Goal: Information Seeking & Learning: Learn about a topic

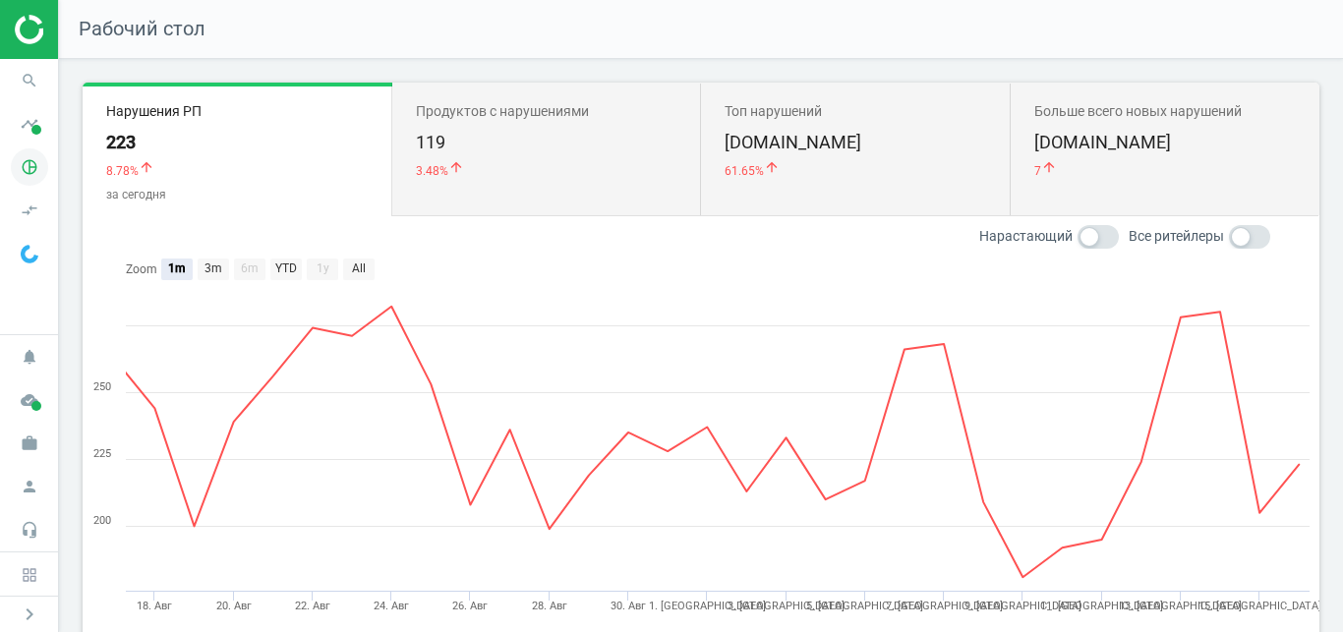
click at [24, 154] on icon "pie_chart_outlined" at bounding box center [29, 167] width 37 height 37
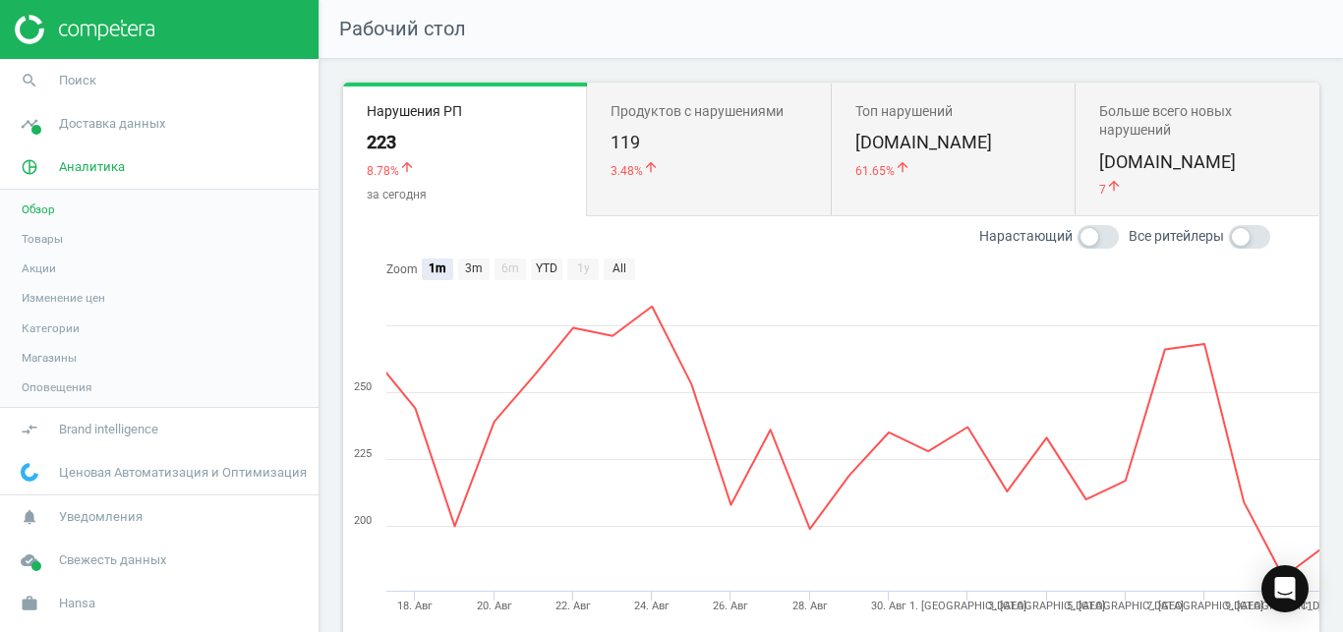
click at [40, 235] on span "Товары" at bounding box center [42, 239] width 41 height 16
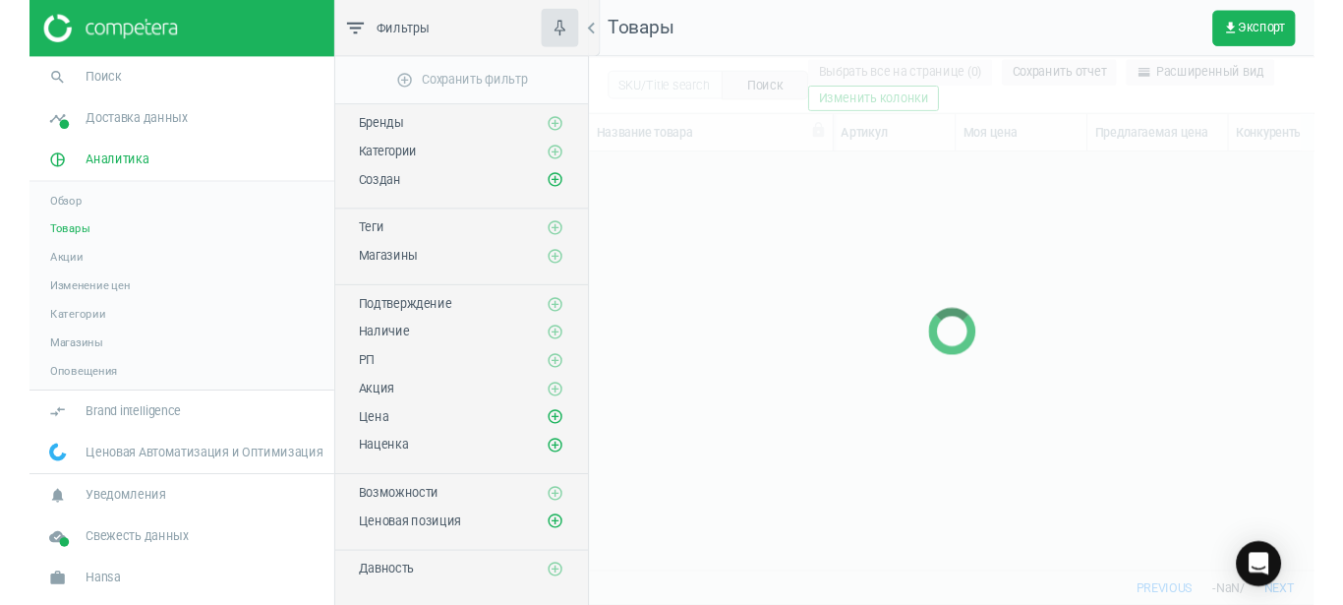
scroll to position [403, 742]
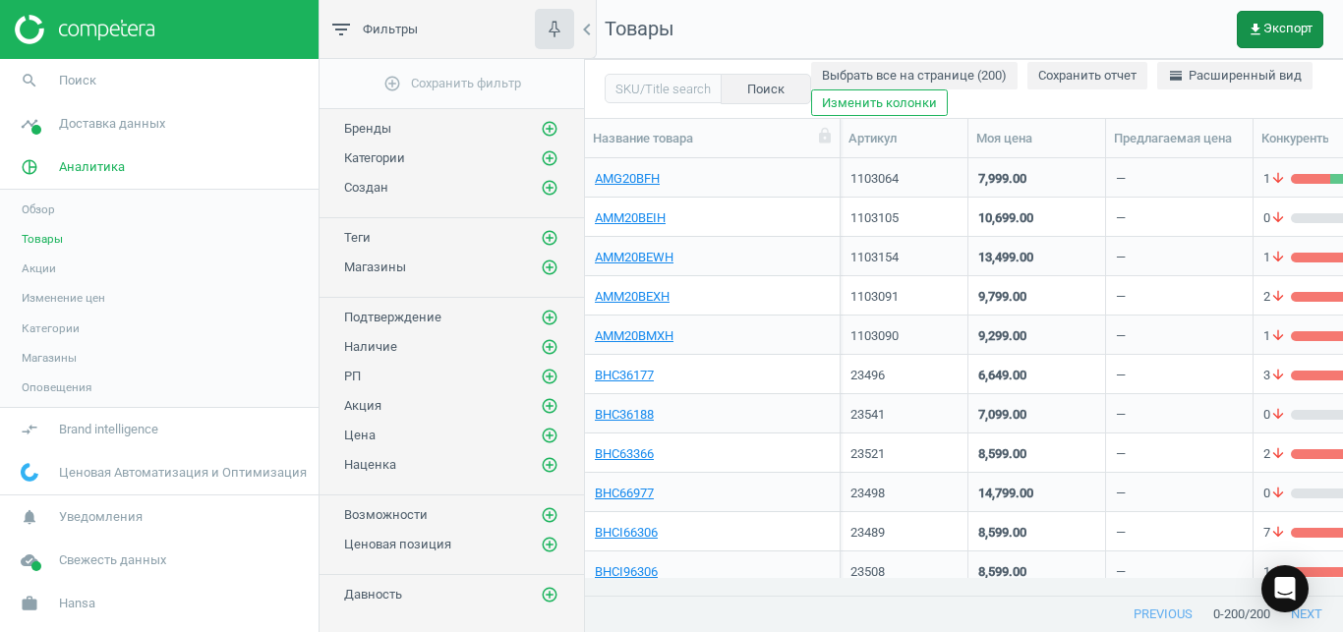
click at [1293, 35] on span "get_app Экспорт" at bounding box center [1280, 30] width 65 height 16
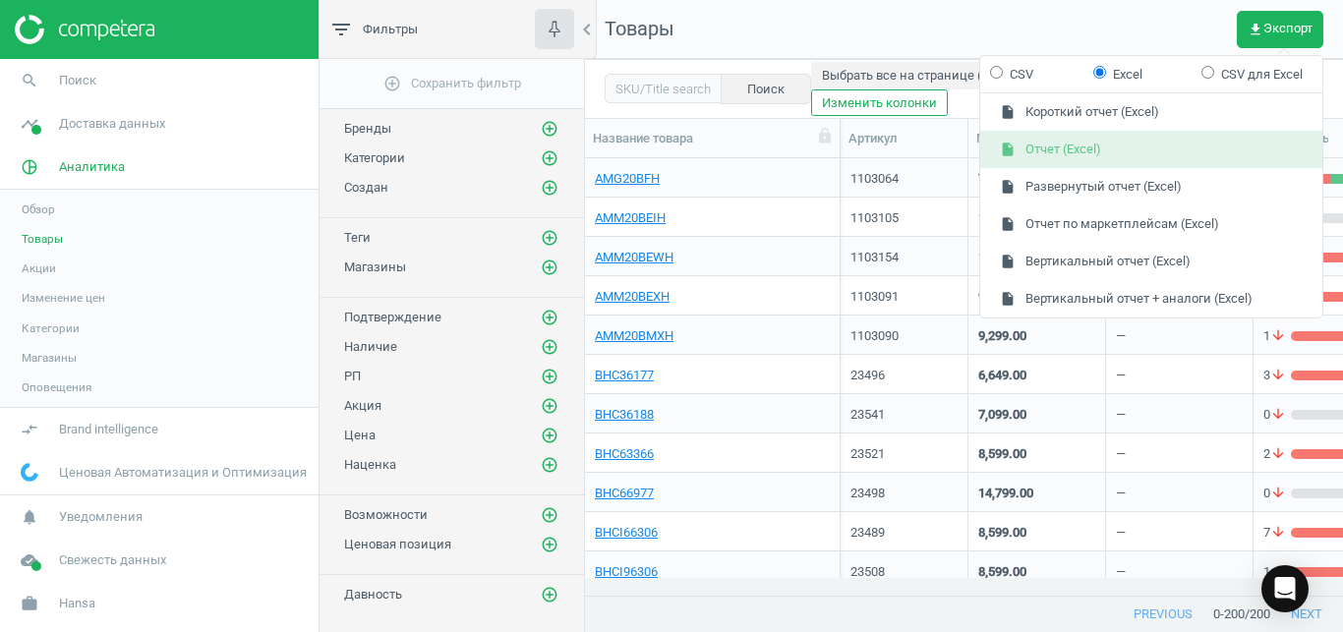
click at [1159, 153] on button "insert_drive_file Отчет (Excel)" at bounding box center [1152, 149] width 342 height 37
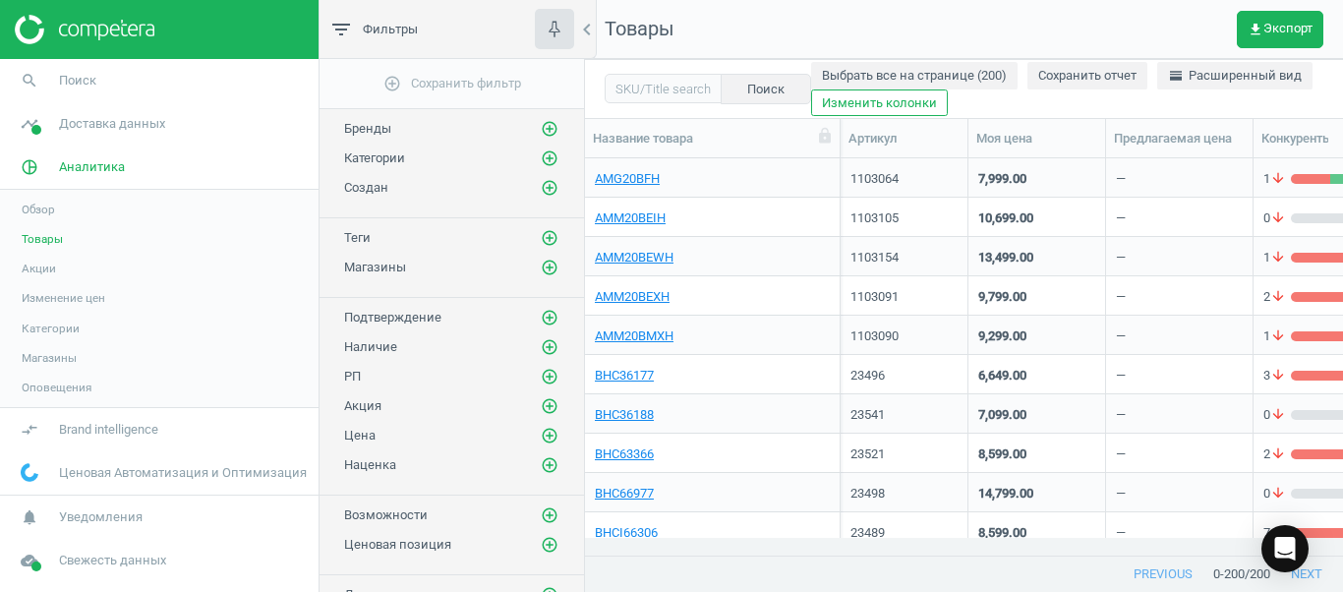
scroll to position [775, 0]
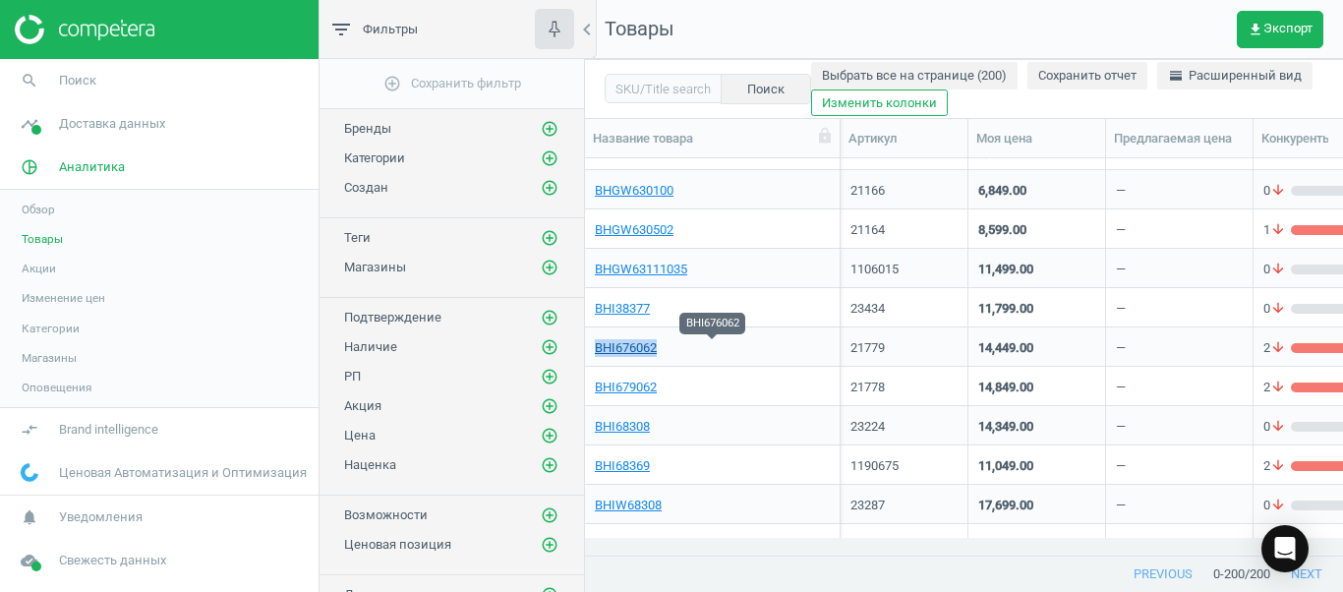
click at [633, 345] on link "BHI676062" at bounding box center [626, 348] width 62 height 18
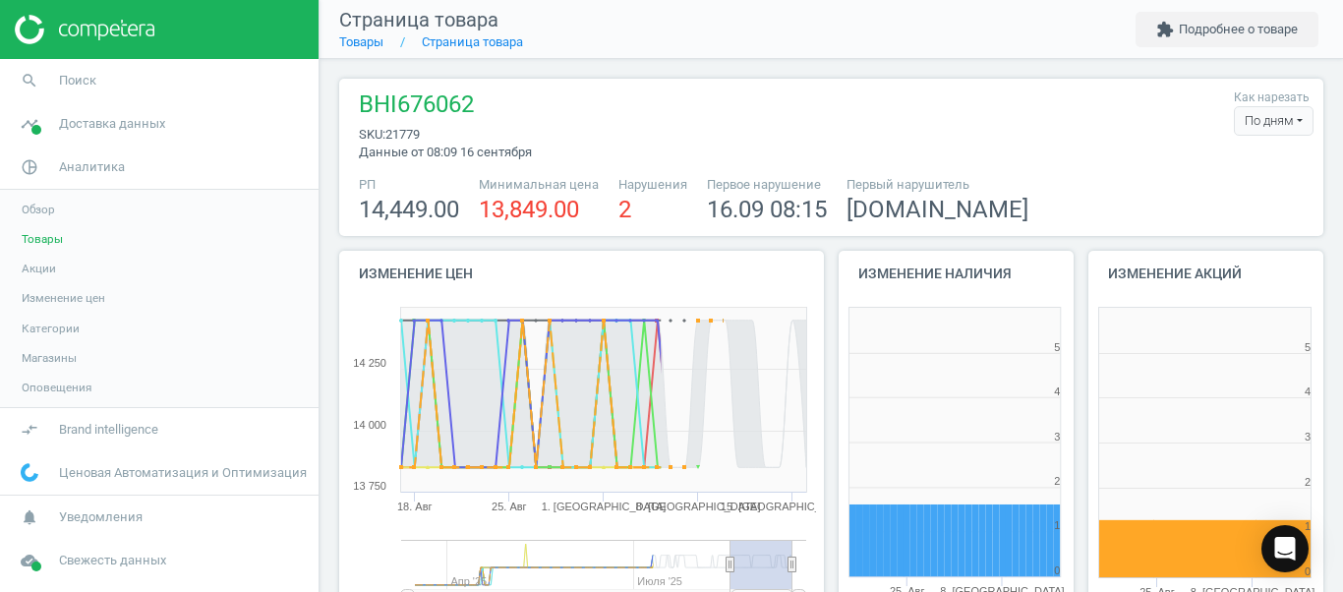
scroll to position [411, 249]
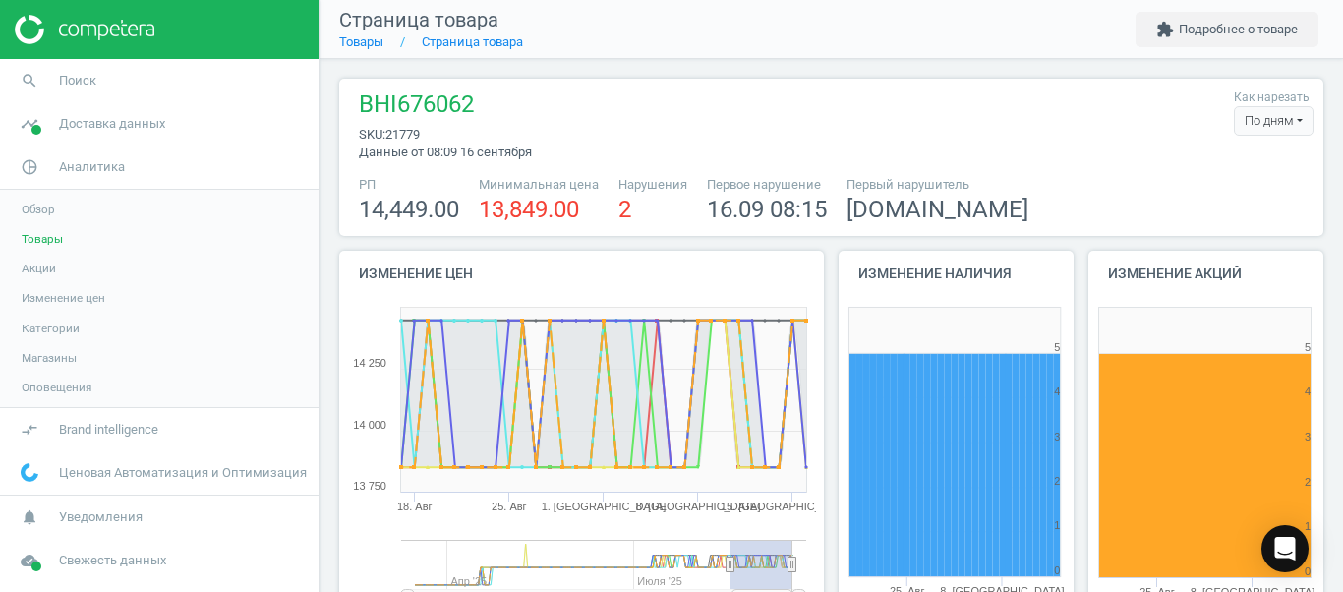
click at [1284, 126] on div "По дням" at bounding box center [1274, 121] width 80 height 30
click at [1243, 174] on button "По часам" at bounding box center [1250, 181] width 126 height 24
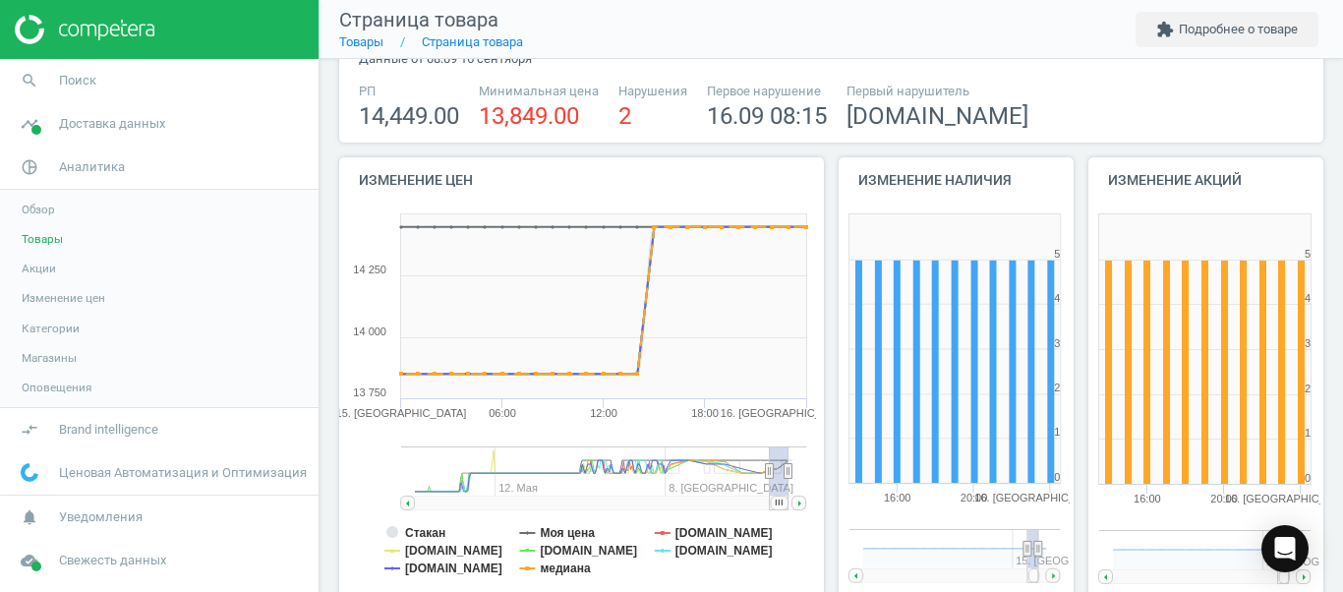
scroll to position [111, 0]
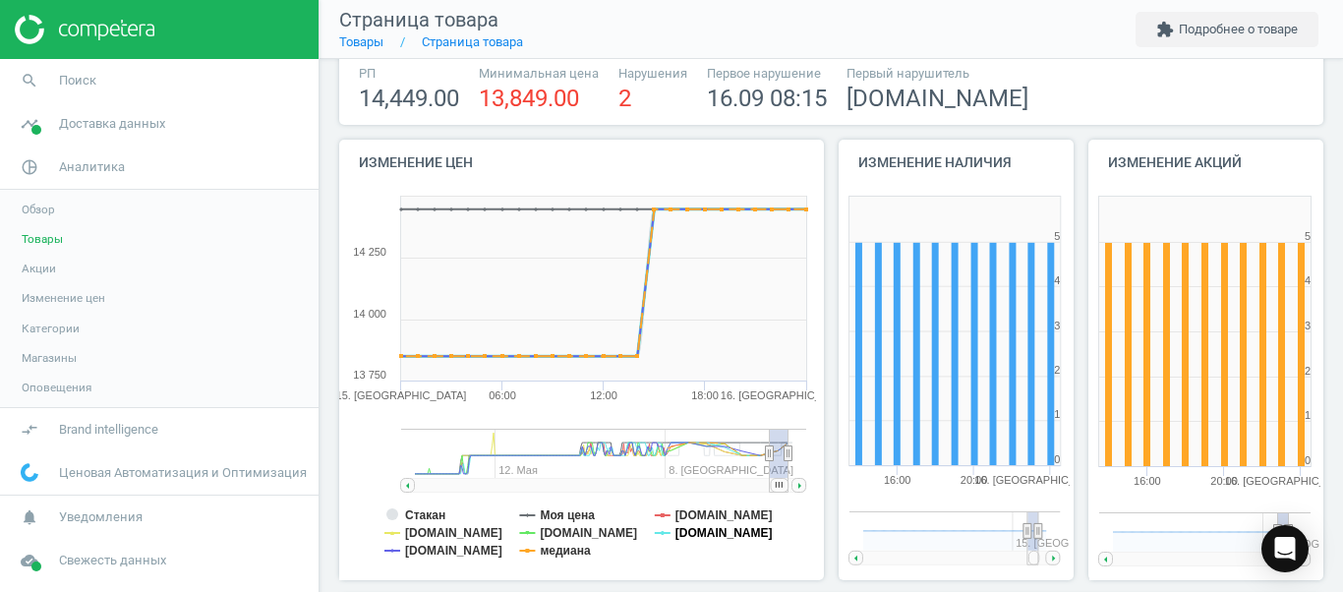
click at [688, 535] on tspan "[DOMAIN_NAME]" at bounding box center [724, 533] width 97 height 14
click at [561, 549] on tspan "медиана" at bounding box center [565, 551] width 50 height 14
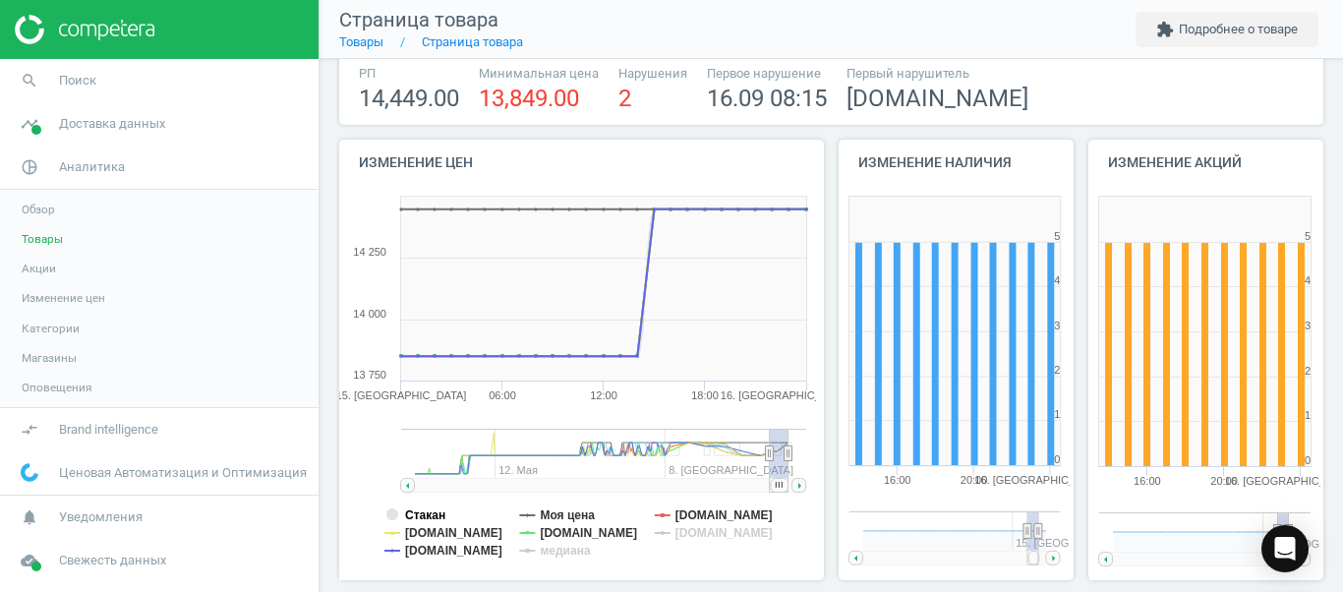
click at [428, 514] on tspan "Стакан" at bounding box center [425, 515] width 40 height 14
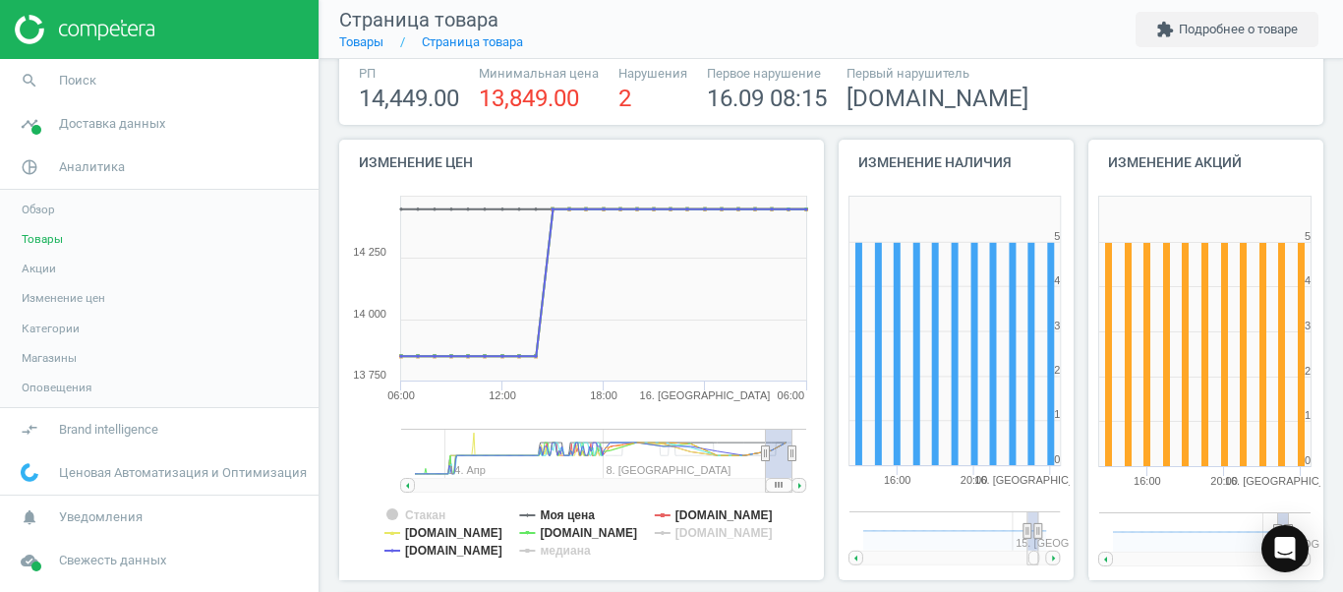
drag, startPoint x: 772, startPoint y: 485, endPoint x: 824, endPoint y: 481, distance: 52.3
click at [824, 481] on div "Изменение цен Created with Highstock 6.2.0 Стакан Моя цена [DOMAIN_NAME] [DOMAI…" at bounding box center [831, 367] width 999 height 455
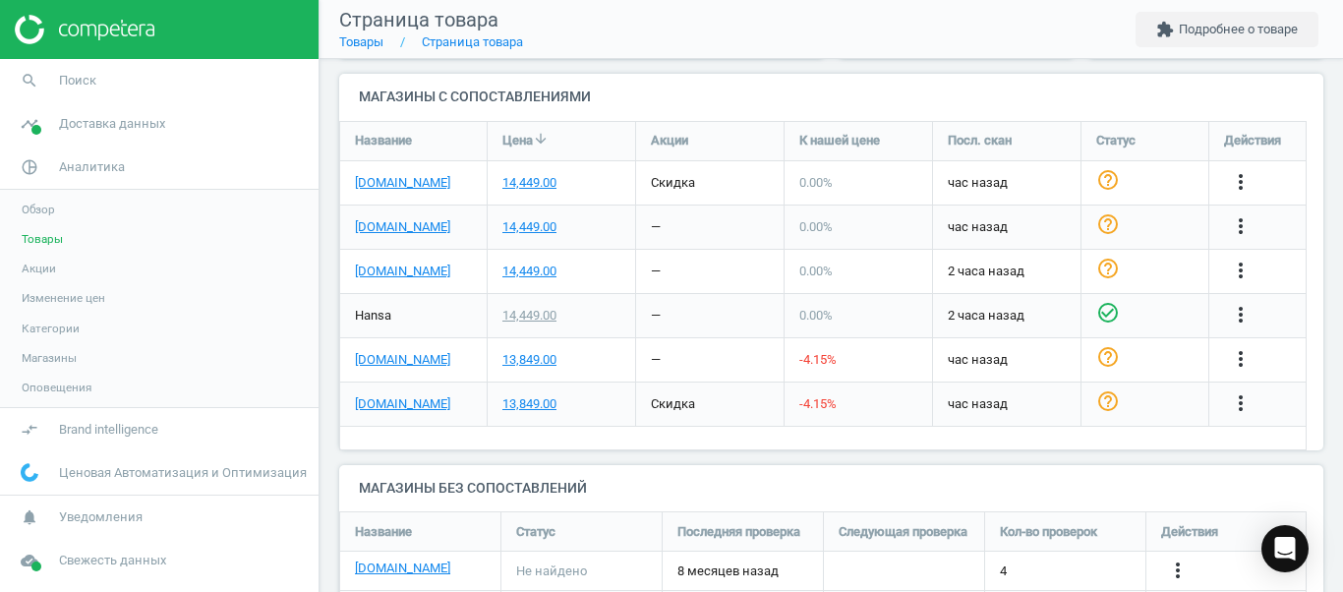
scroll to position [641, 0]
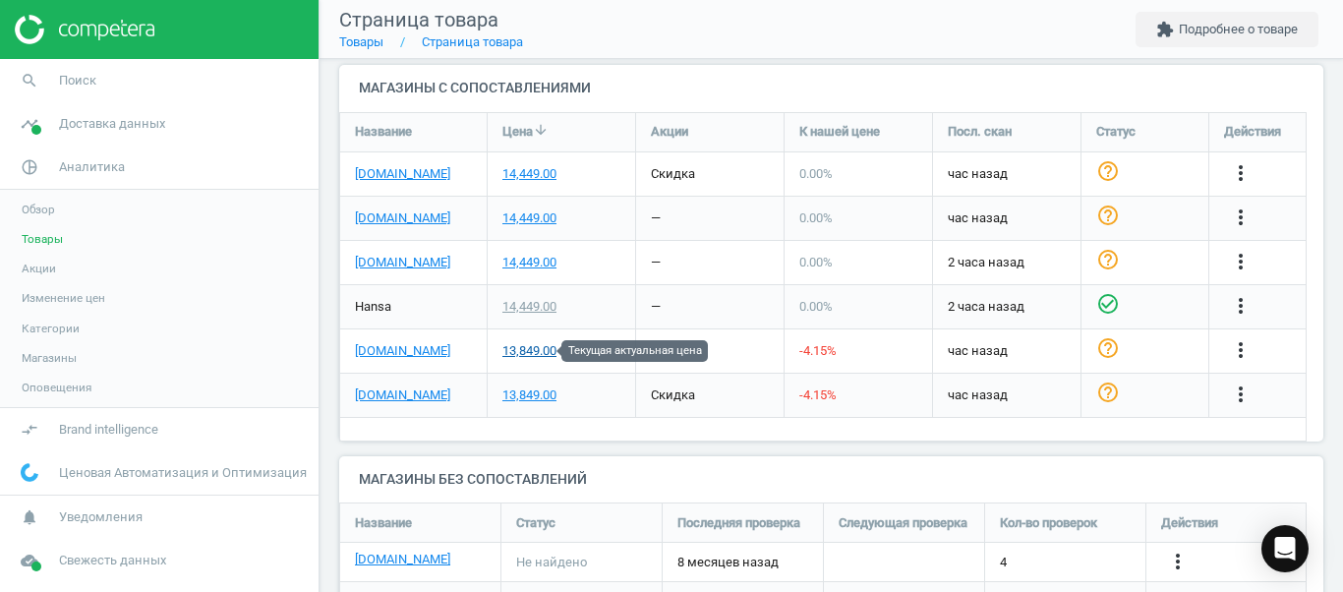
click at [526, 353] on div "13,849.00" at bounding box center [530, 351] width 54 height 18
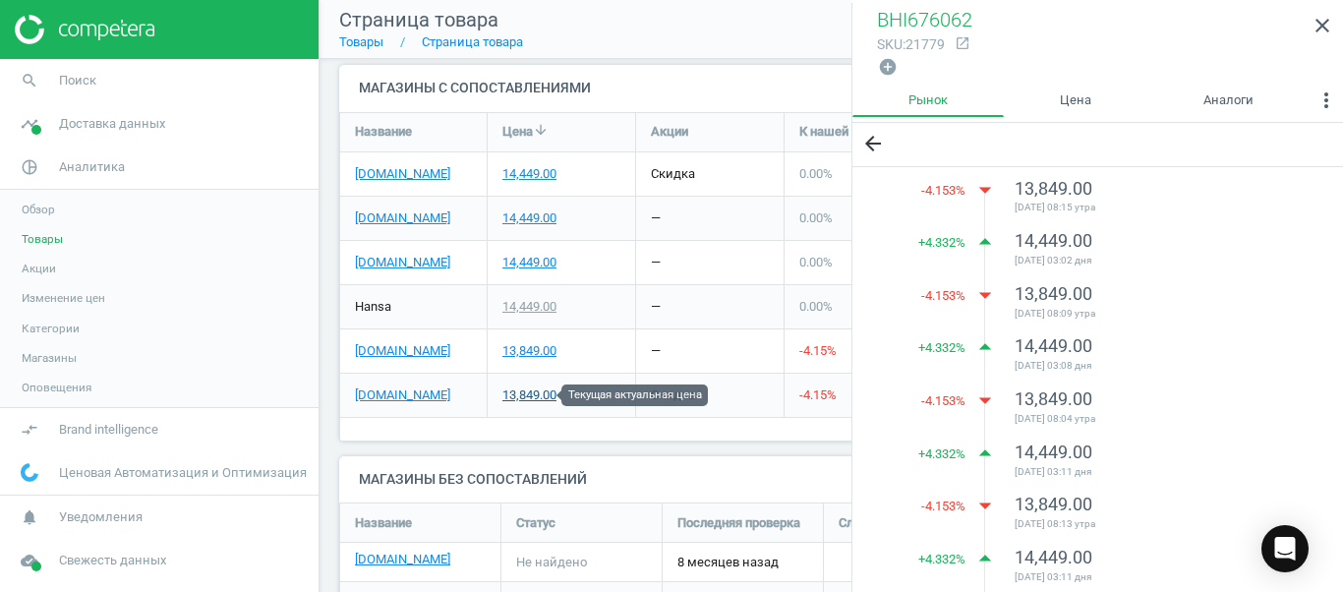
click at [534, 395] on div "13,849.00" at bounding box center [530, 396] width 54 height 18
click at [1316, 36] on icon "close" at bounding box center [1323, 26] width 24 height 24
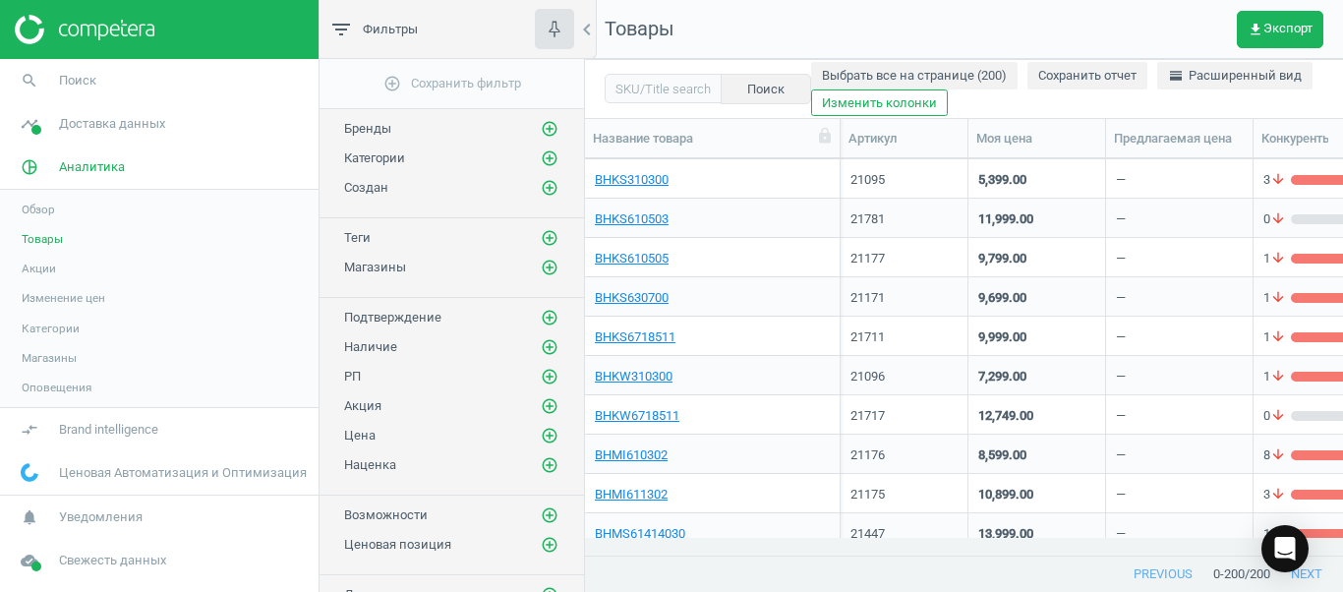
scroll to position [1162, 0]
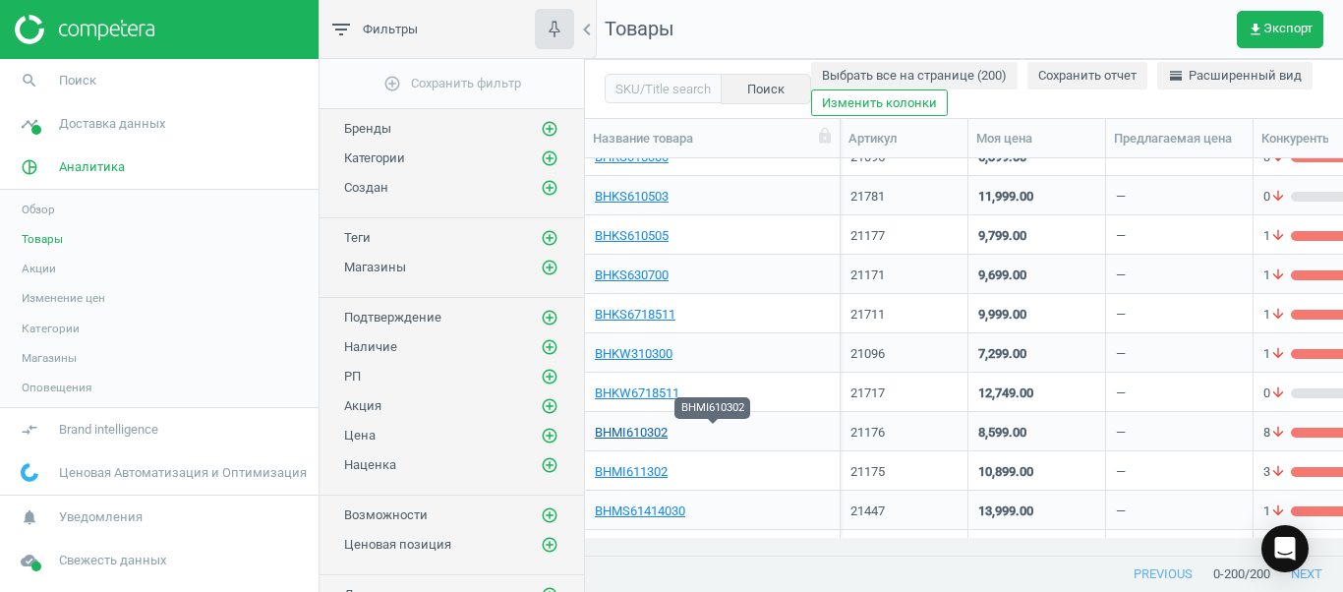
click at [629, 438] on link "BHMI610302" at bounding box center [631, 433] width 73 height 18
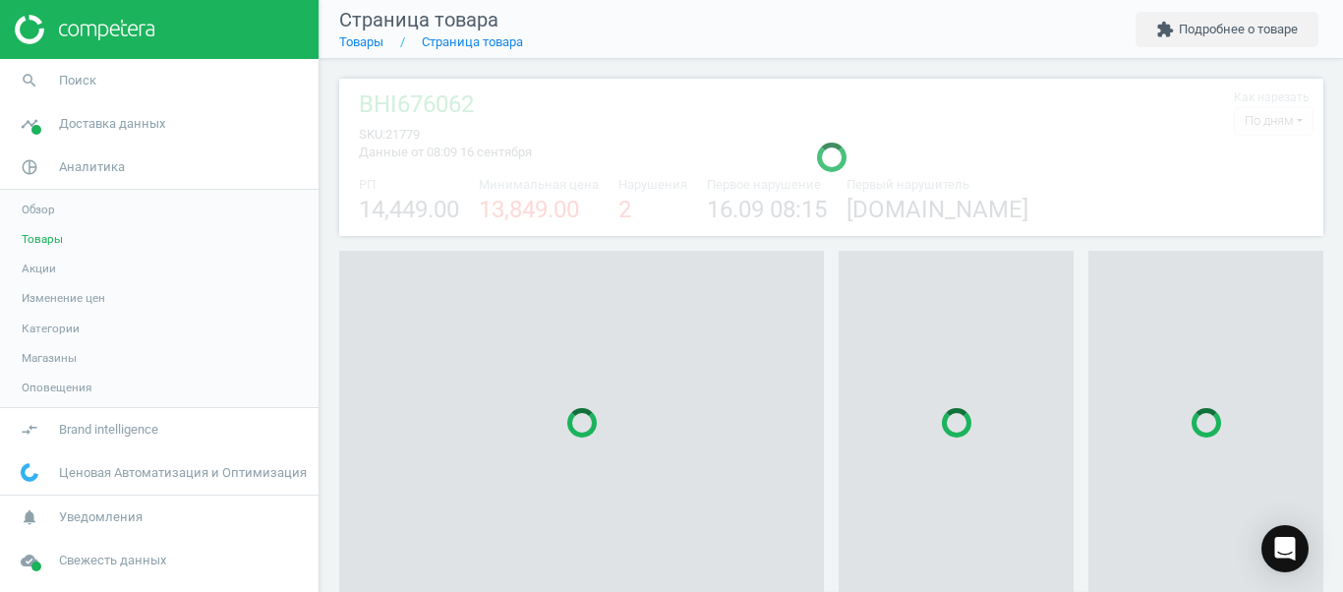
scroll to position [436, 985]
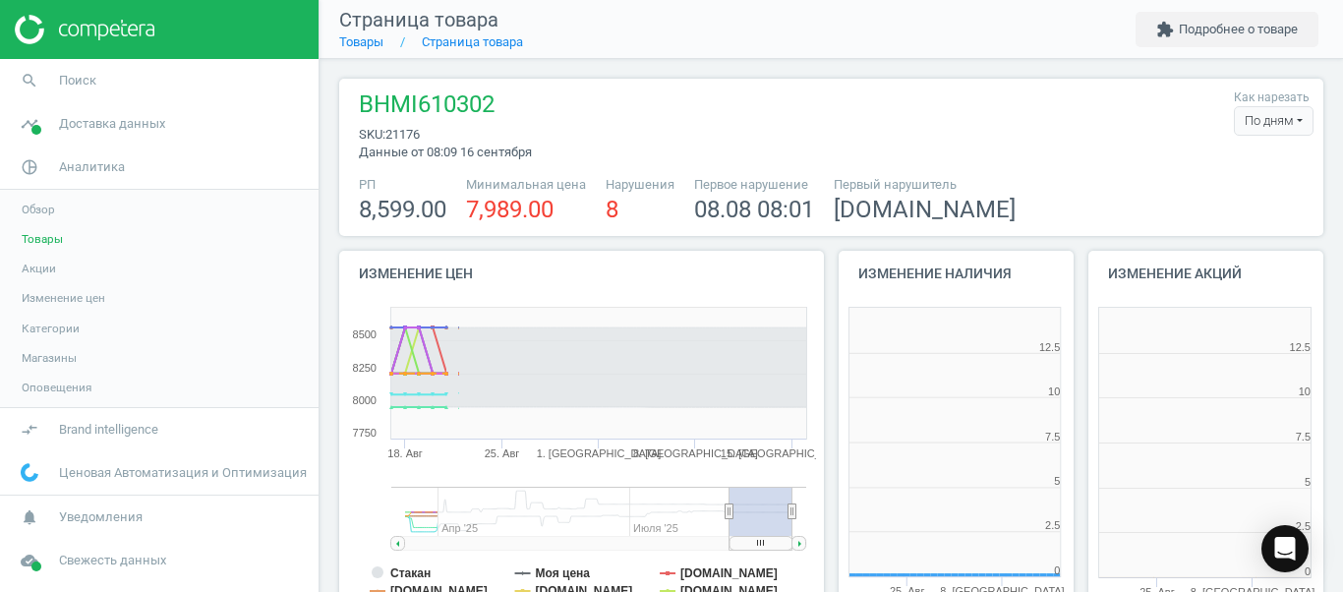
click at [1243, 115] on div "По дням" at bounding box center [1274, 121] width 80 height 30
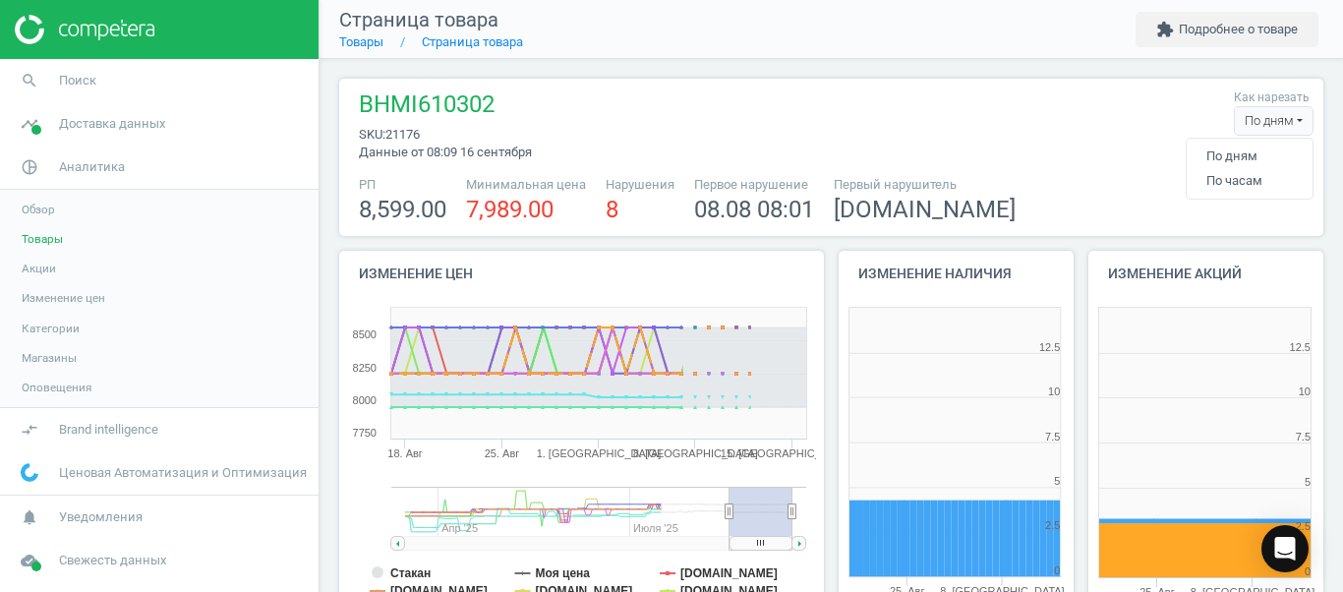
scroll to position [411, 249]
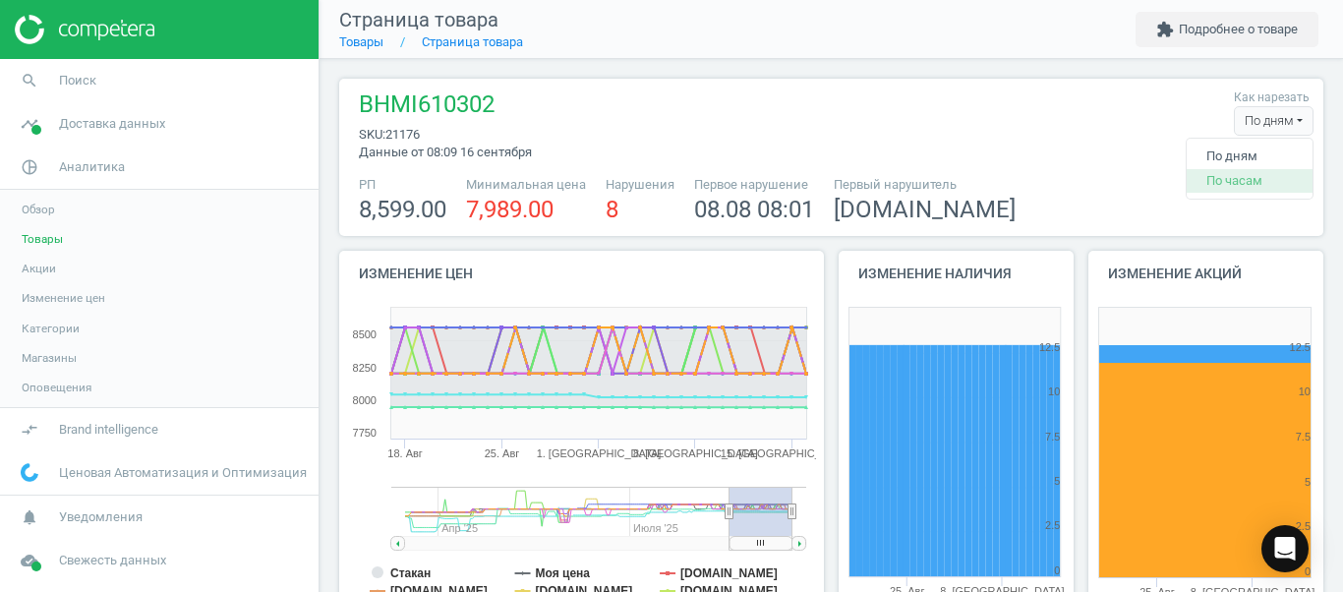
click at [1211, 187] on button "По часам" at bounding box center [1250, 181] width 126 height 24
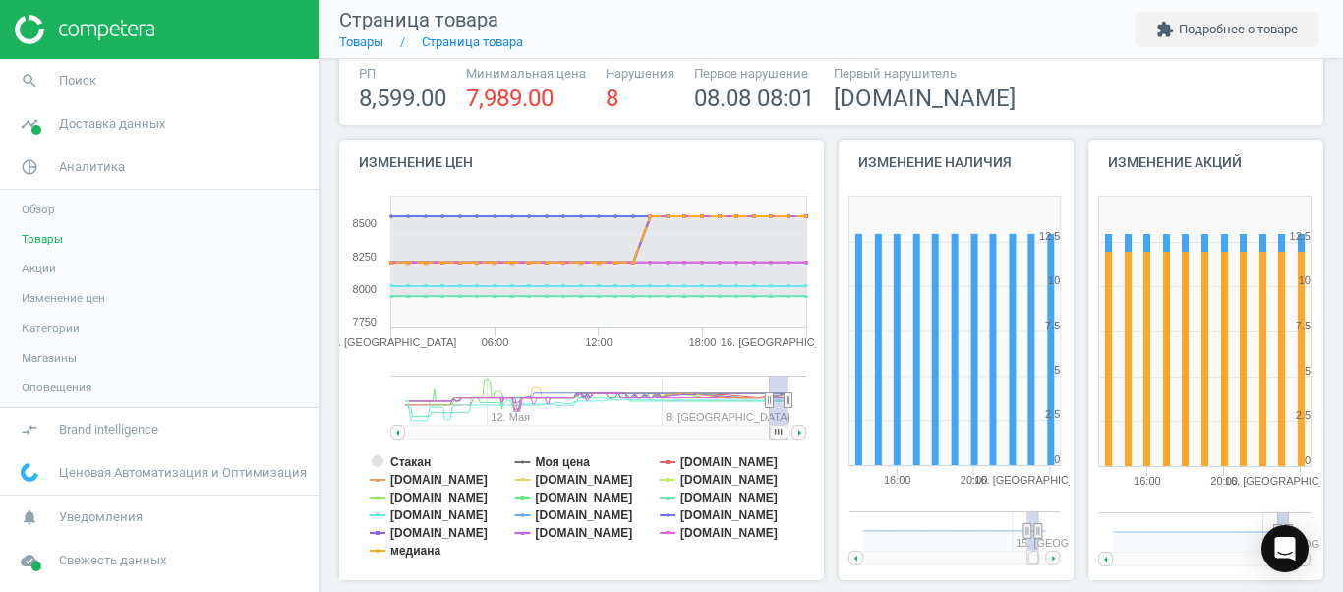
scroll to position [168, 0]
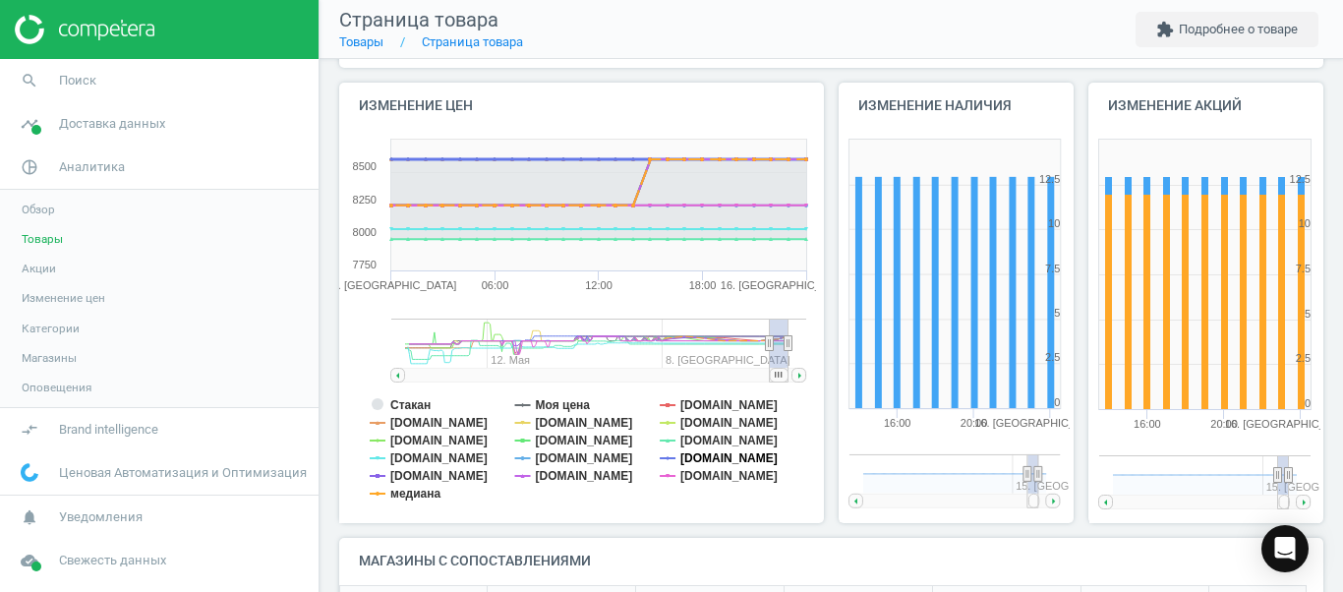
click at [736, 456] on tspan "[DOMAIN_NAME]" at bounding box center [729, 458] width 97 height 14
click at [709, 474] on tspan "[DOMAIN_NAME]" at bounding box center [729, 476] width 97 height 14
click at [710, 443] on tspan "[DOMAIN_NAME]" at bounding box center [729, 441] width 97 height 14
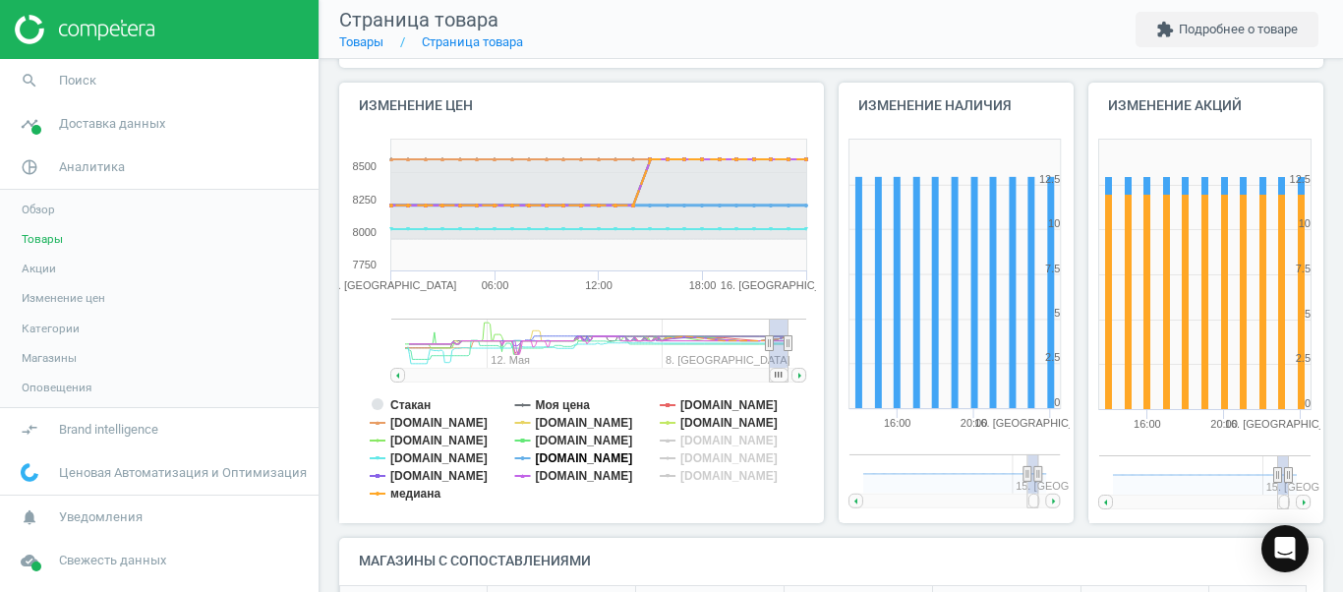
click at [590, 460] on tspan "[DOMAIN_NAME]" at bounding box center [584, 458] width 97 height 14
click at [397, 496] on tspan "медиана" at bounding box center [415, 494] width 50 height 14
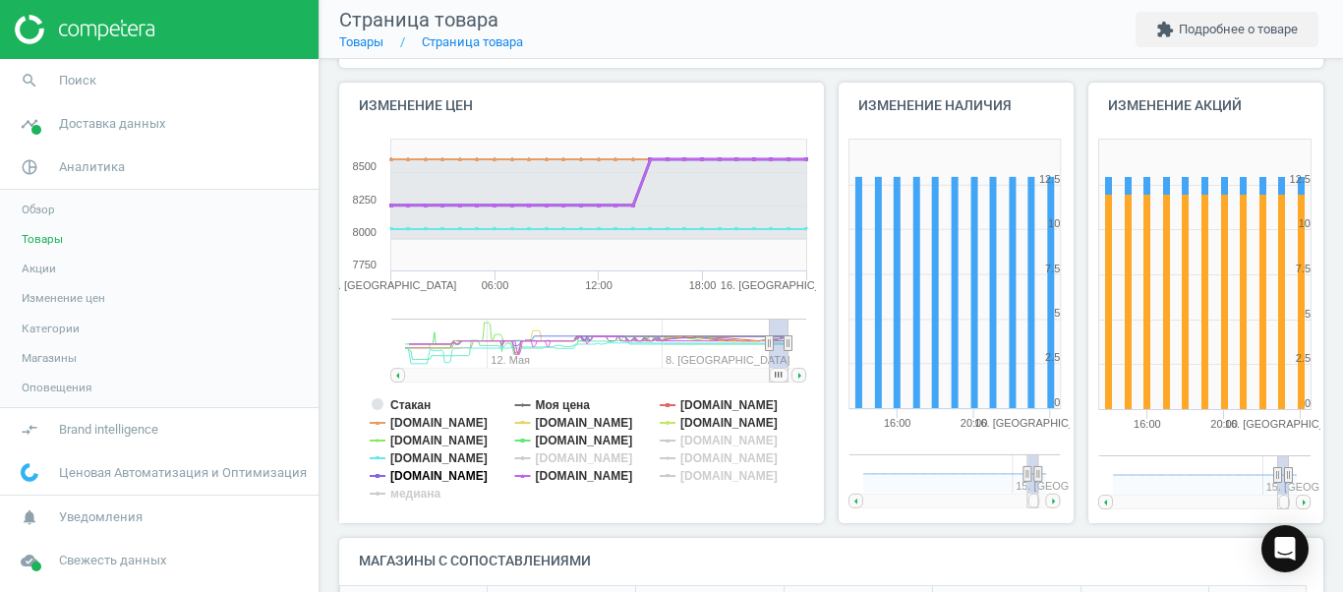
click at [411, 475] on tspan "[DOMAIN_NAME]" at bounding box center [438, 476] width 97 height 14
click at [415, 455] on tspan "[DOMAIN_NAME]" at bounding box center [438, 458] width 97 height 14
click at [400, 437] on tspan "[DOMAIN_NAME]" at bounding box center [438, 441] width 97 height 14
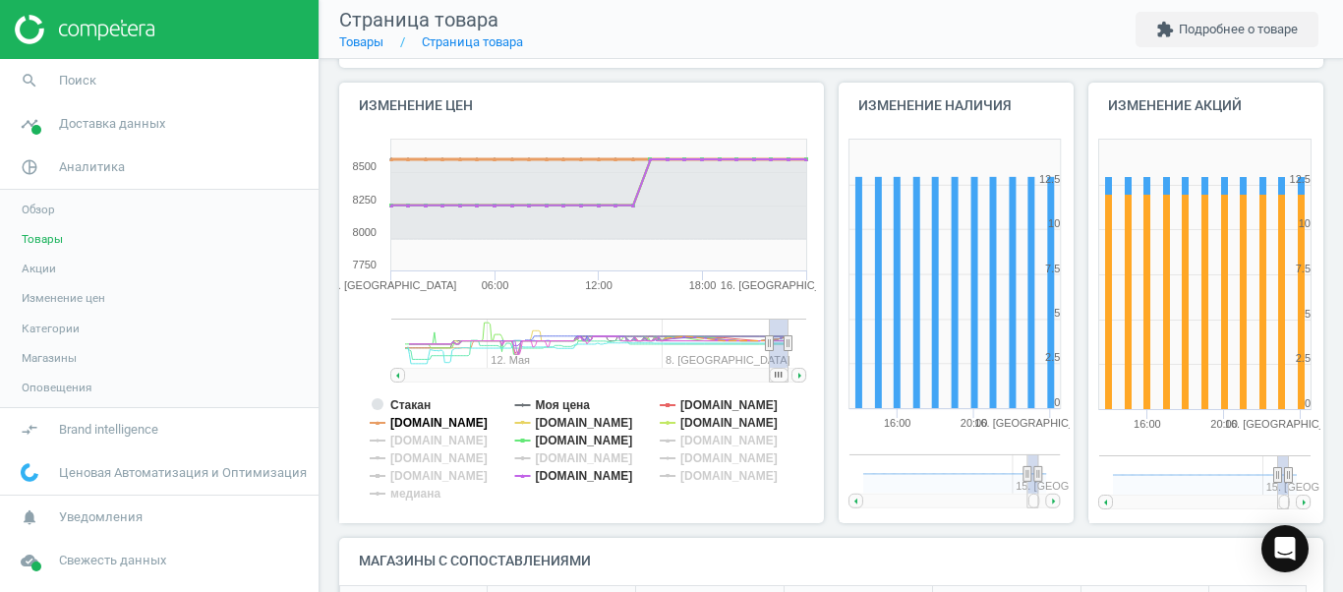
click at [412, 416] on tspan "[DOMAIN_NAME]" at bounding box center [438, 423] width 97 height 14
click at [418, 401] on tspan "Стакан" at bounding box center [410, 405] width 40 height 14
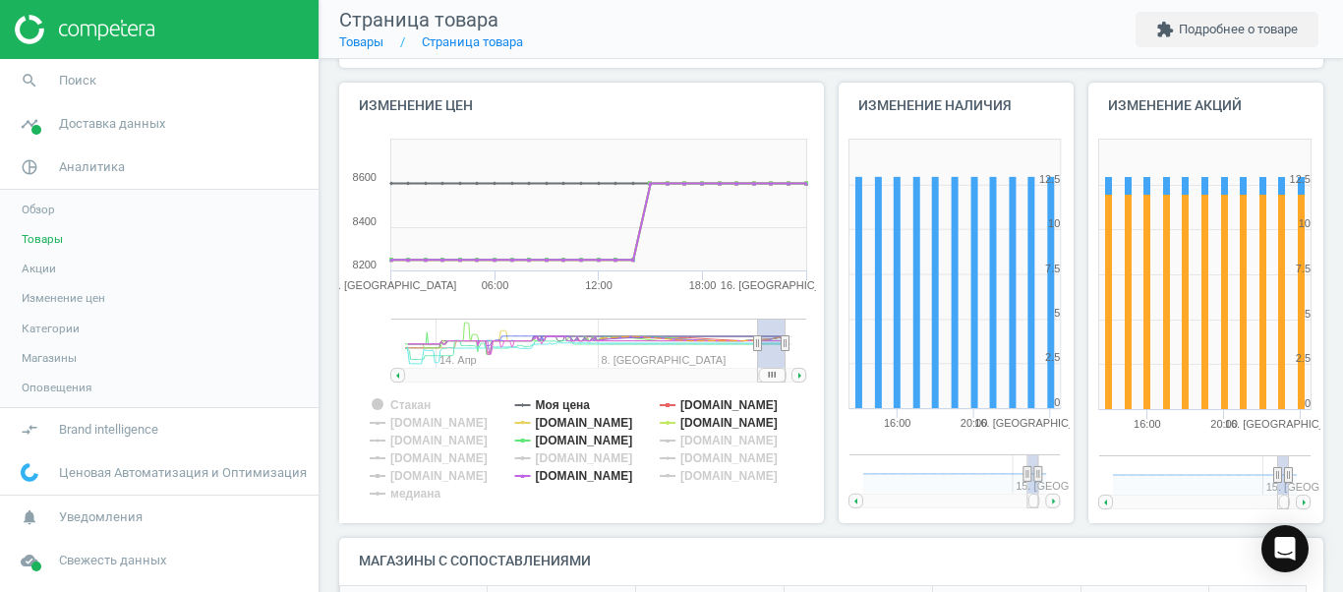
drag, startPoint x: 769, startPoint y: 373, endPoint x: 812, endPoint y: 371, distance: 43.3
click at [812, 371] on icon "Created with Highstock 6.2.0 Стакан Моя цена [DOMAIN_NAME] [DOMAIN_NAME] [DOMAI…" at bounding box center [577, 326] width 477 height 393
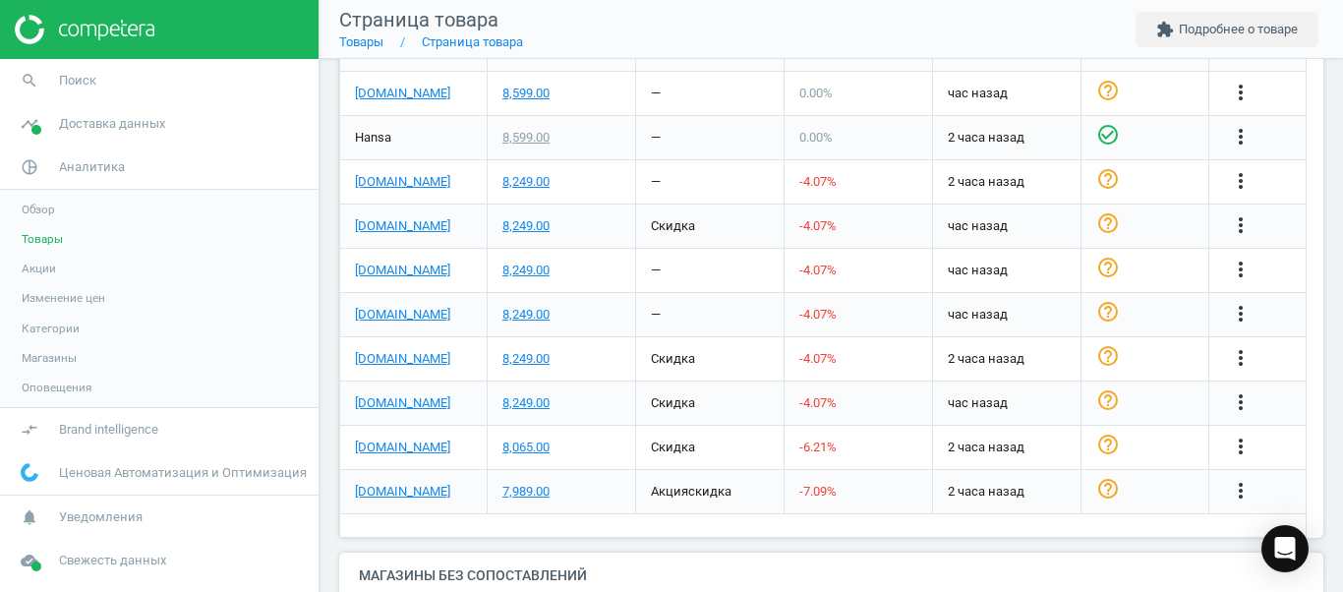
scroll to position [902, 0]
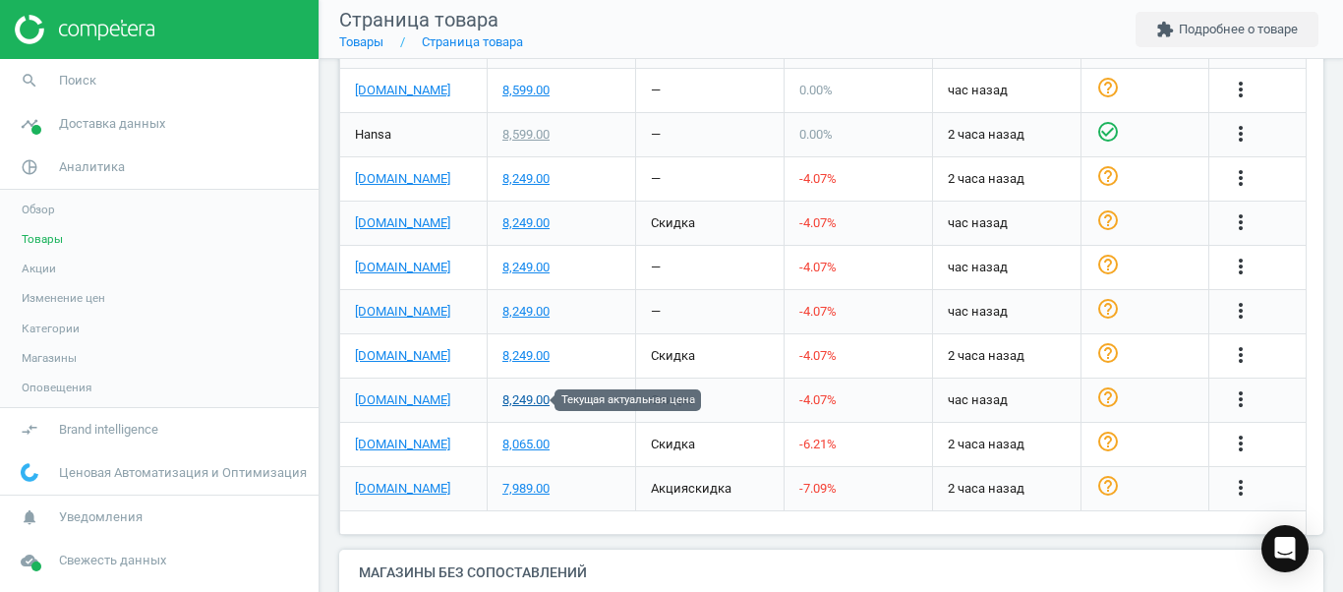
click at [510, 398] on div "8,249.00" at bounding box center [526, 400] width 47 height 18
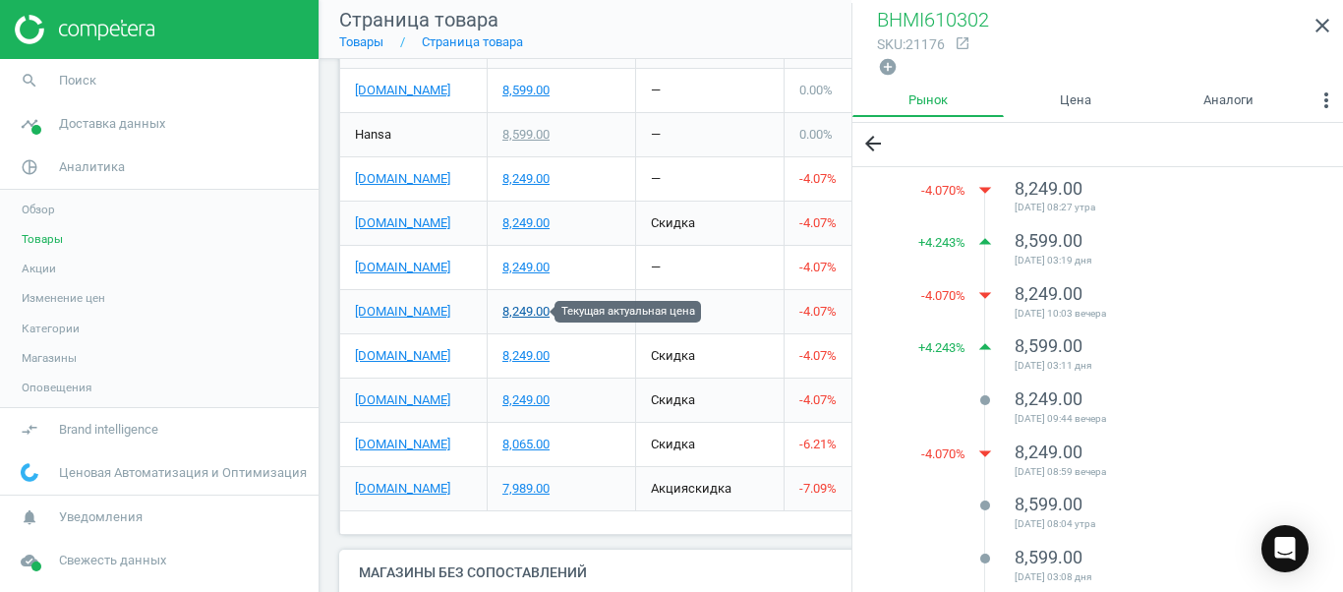
click at [537, 310] on div "8,249.00" at bounding box center [526, 312] width 47 height 18
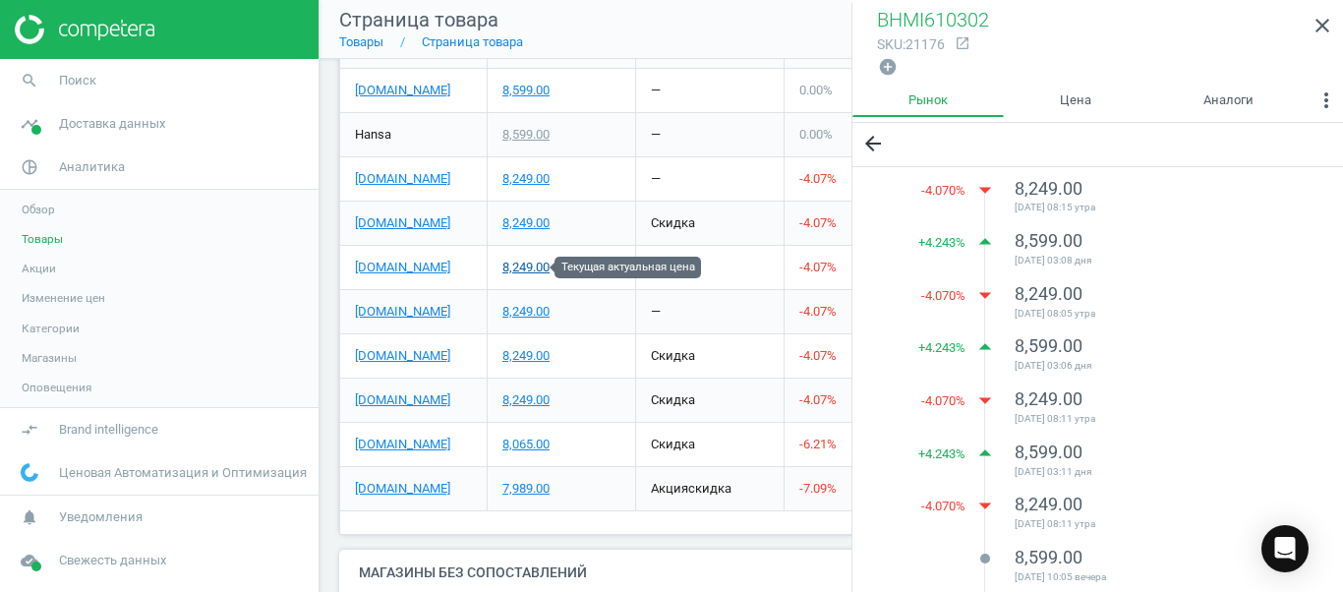
click at [541, 269] on div "8,249.00" at bounding box center [526, 268] width 47 height 18
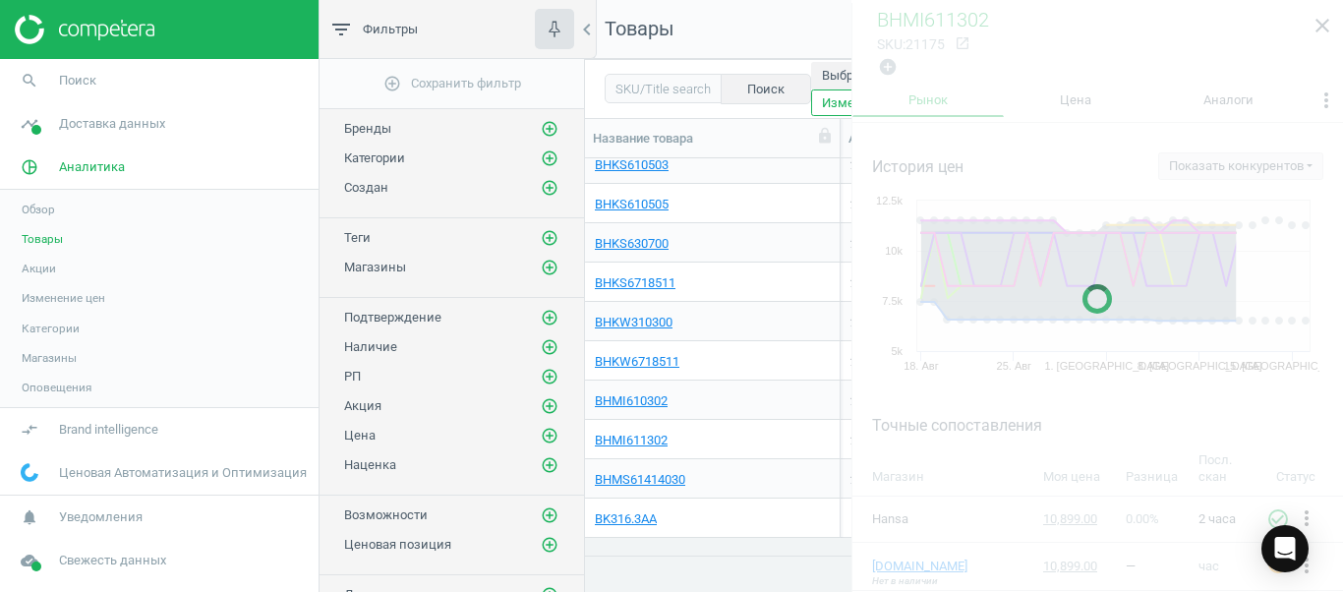
scroll to position [1312, 0]
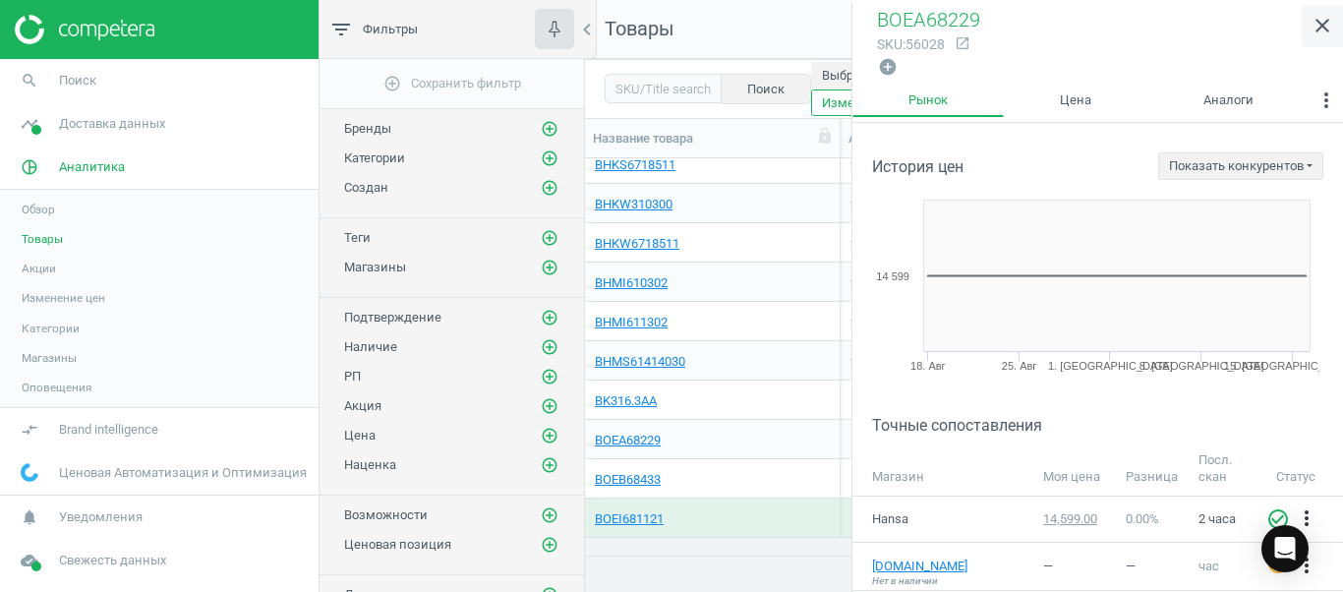
click at [1327, 33] on icon "close" at bounding box center [1323, 26] width 24 height 24
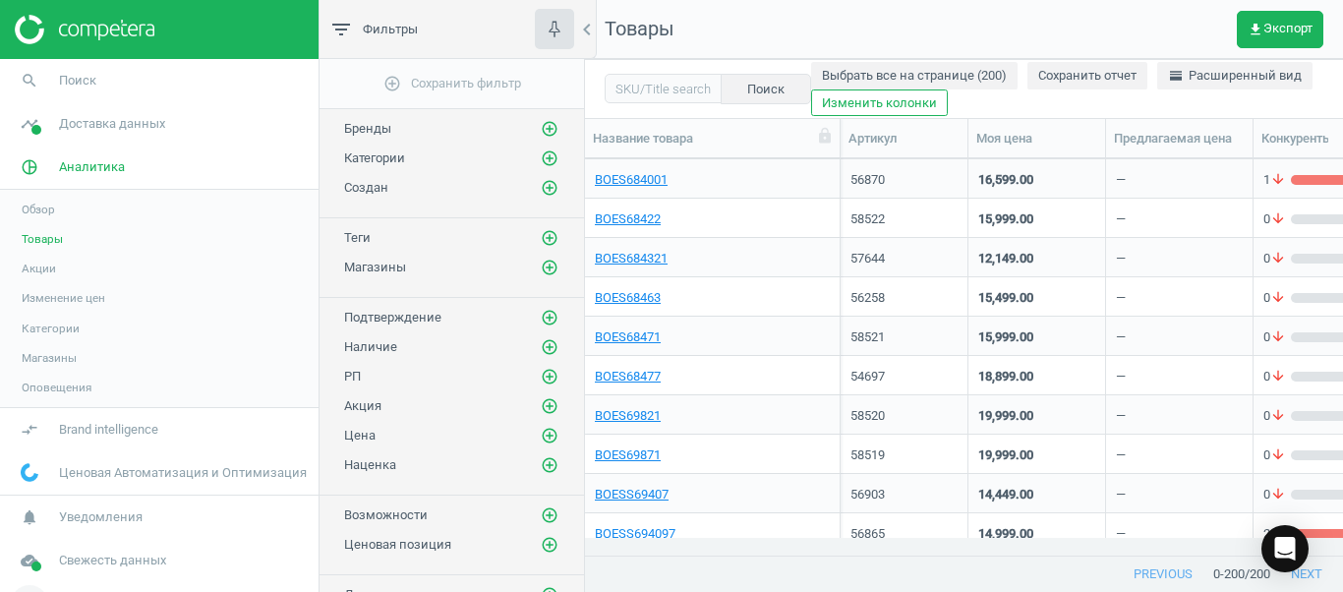
scroll to position [1798, 0]
